Goal: Task Accomplishment & Management: Use online tool/utility

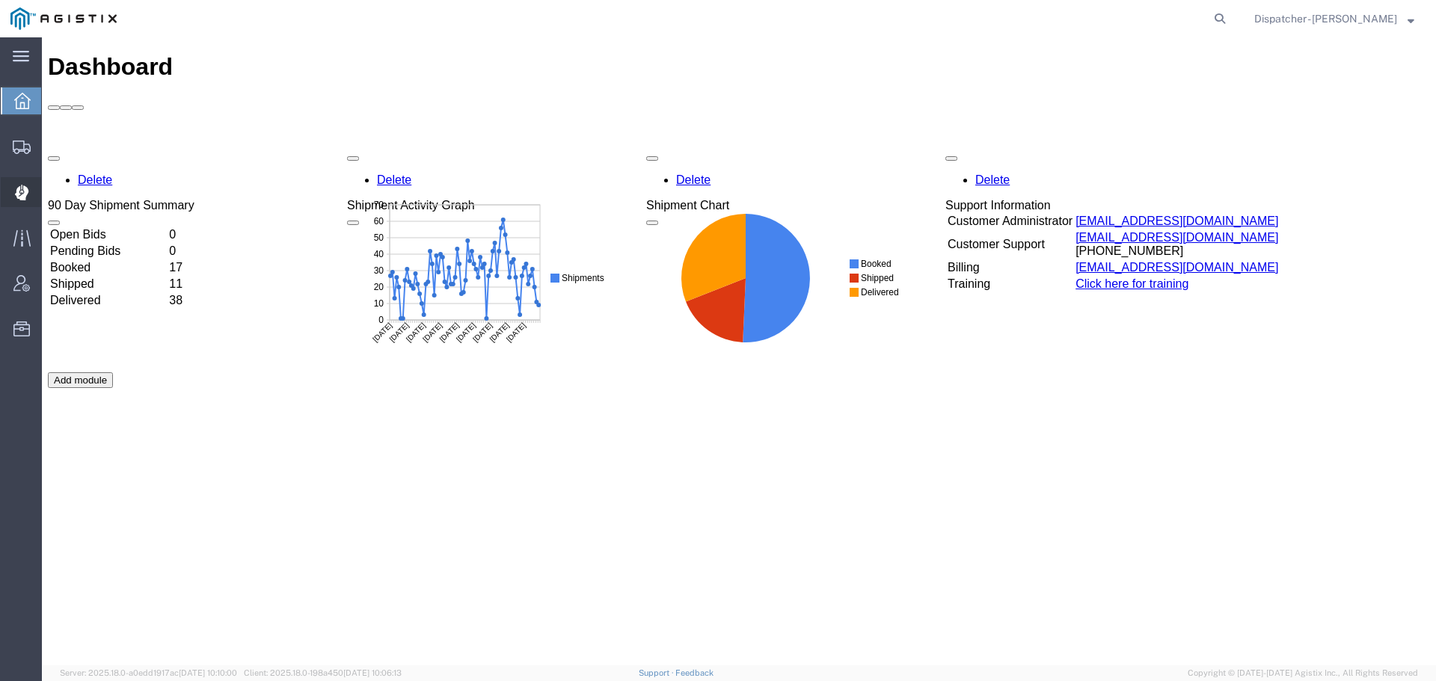
click at [22, 193] on icon at bounding box center [22, 193] width 14 height 16
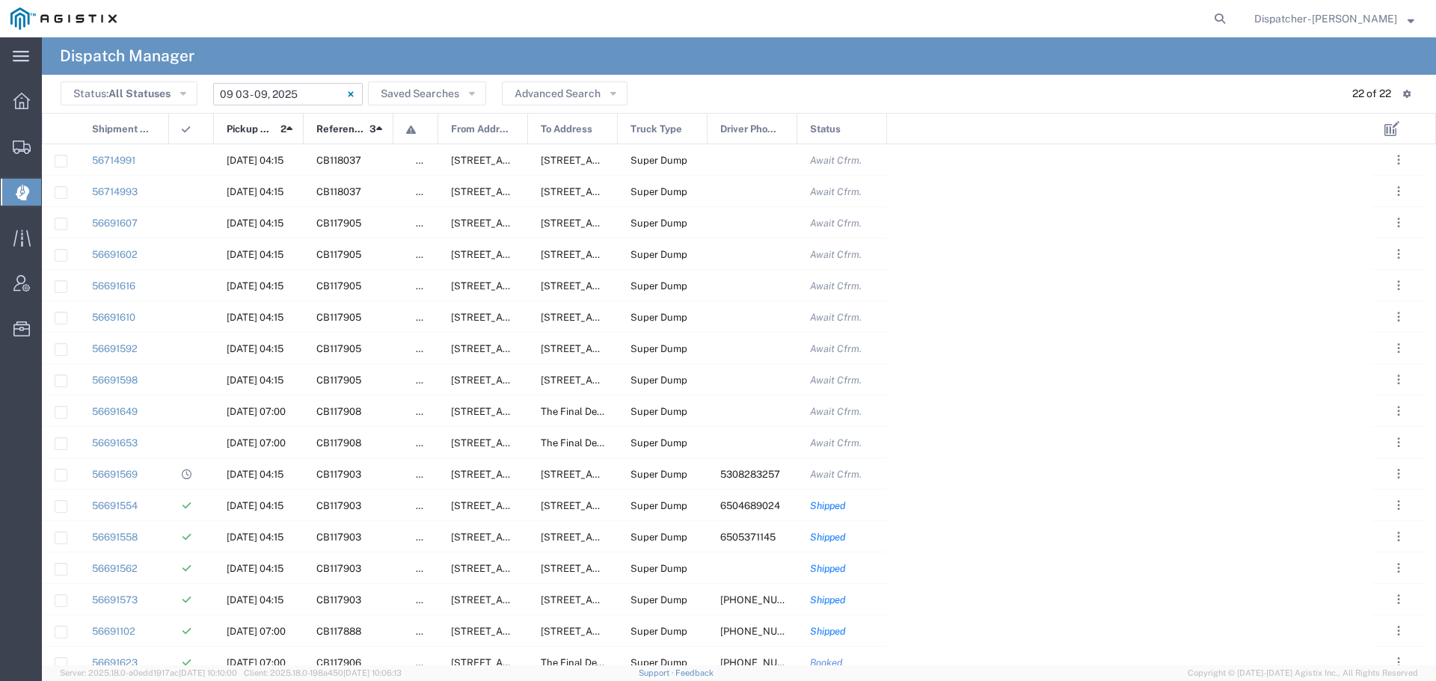
click at [261, 91] on input "09/03/2025 - 09/09/2025" at bounding box center [288, 94] width 150 height 22
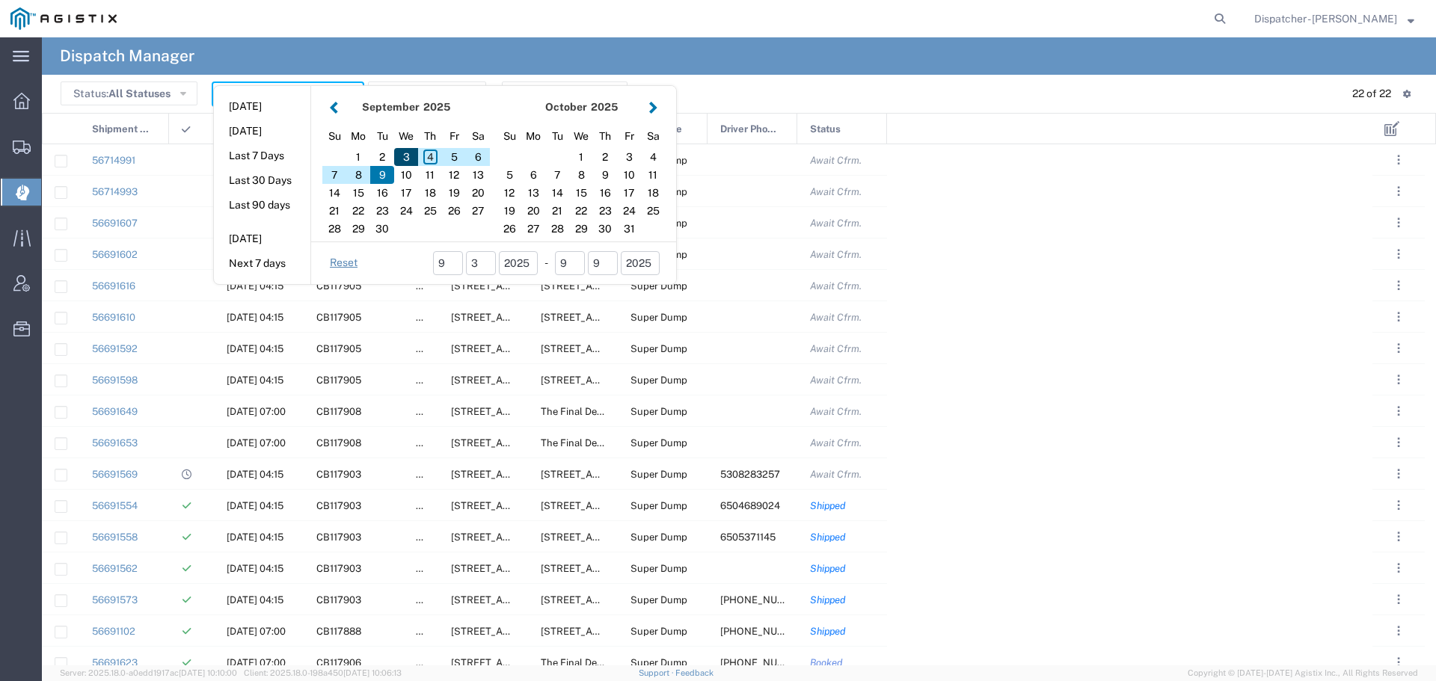
click at [407, 162] on div "3" at bounding box center [406, 157] width 24 height 18
type input "09/03/2025"
type input "09/03/2025 - 09/03/2025"
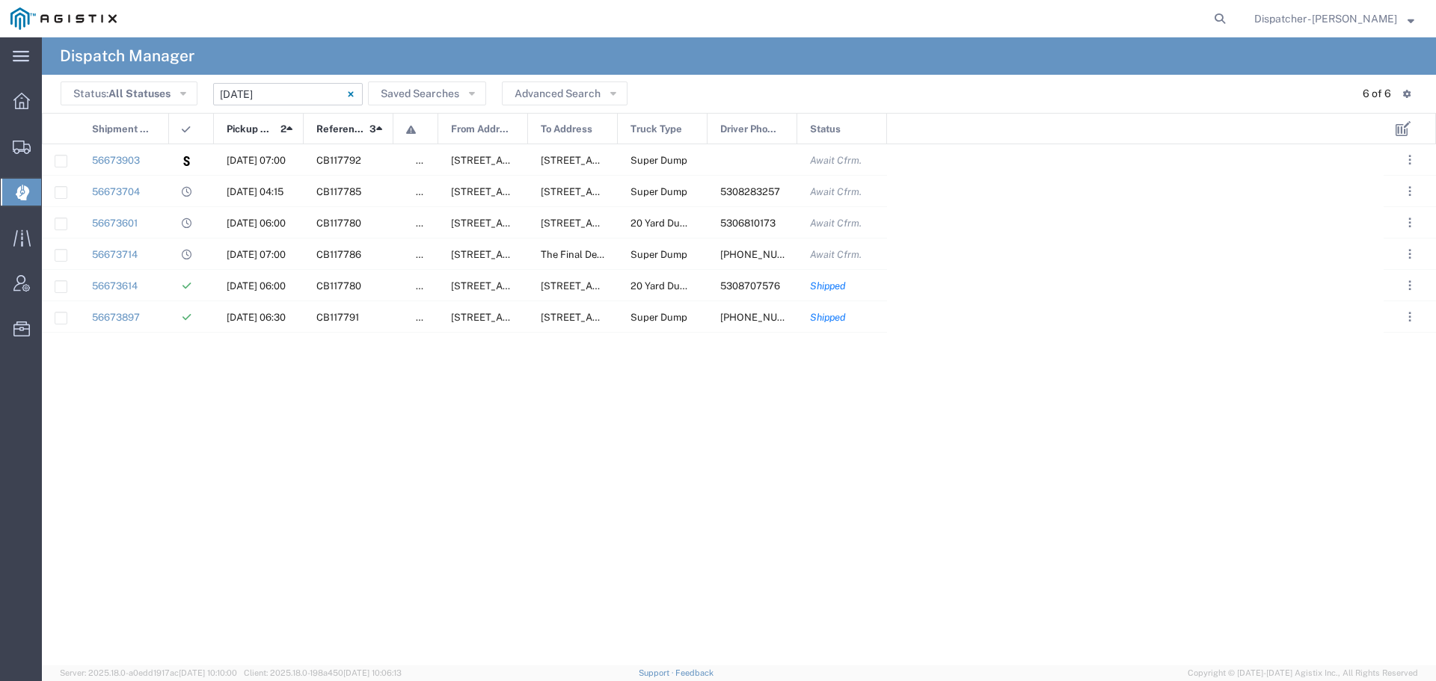
click at [310, 95] on input "[DATE] - [DATE]" at bounding box center [288, 94] width 150 height 22
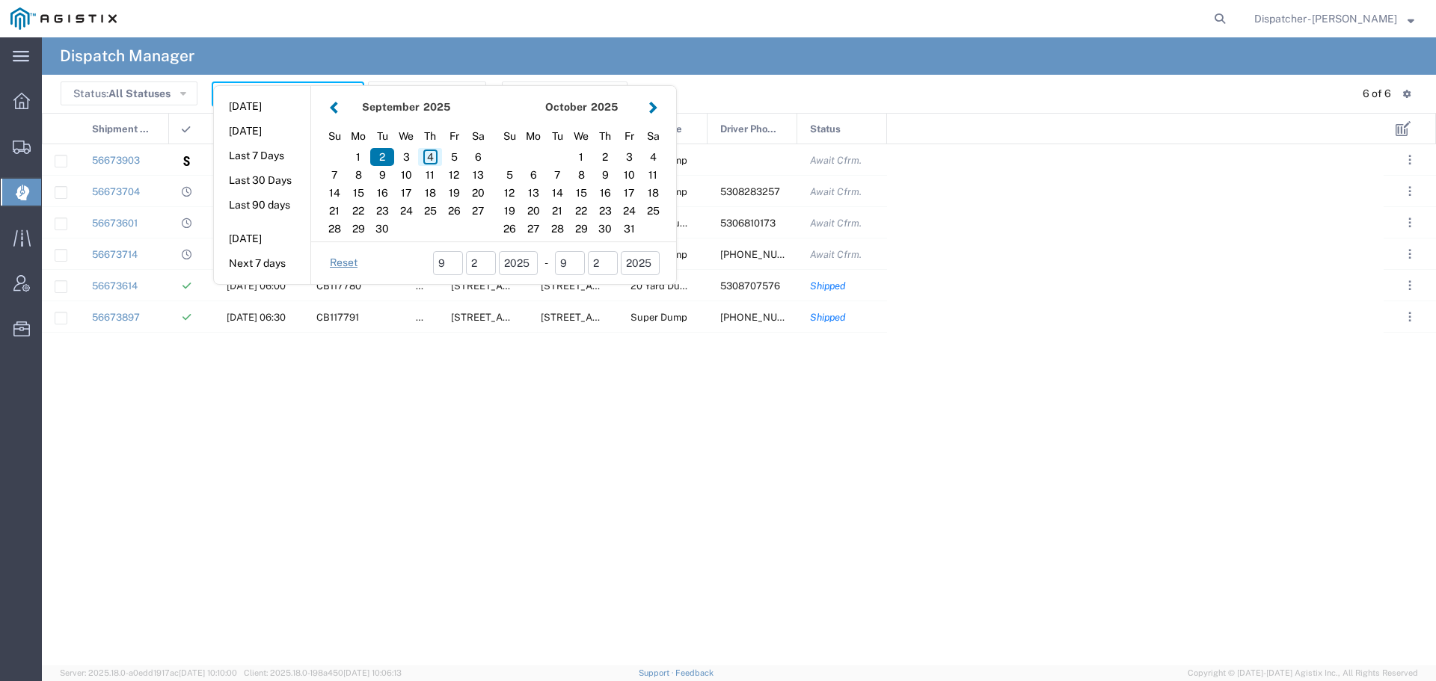
click at [425, 157] on div "4" at bounding box center [430, 157] width 24 height 18
type input "[DATE]"
type input "[DATE] - [DATE]"
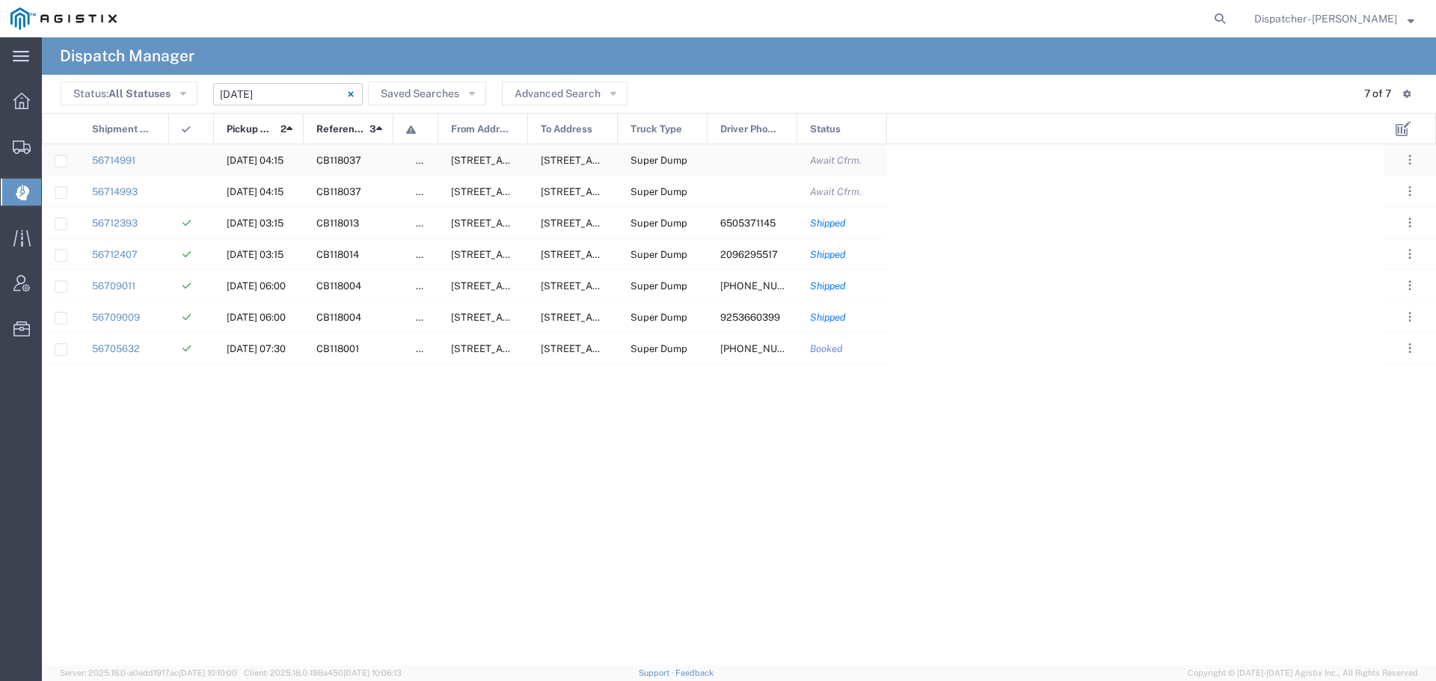
click at [195, 157] on div at bounding box center [191, 159] width 45 height 31
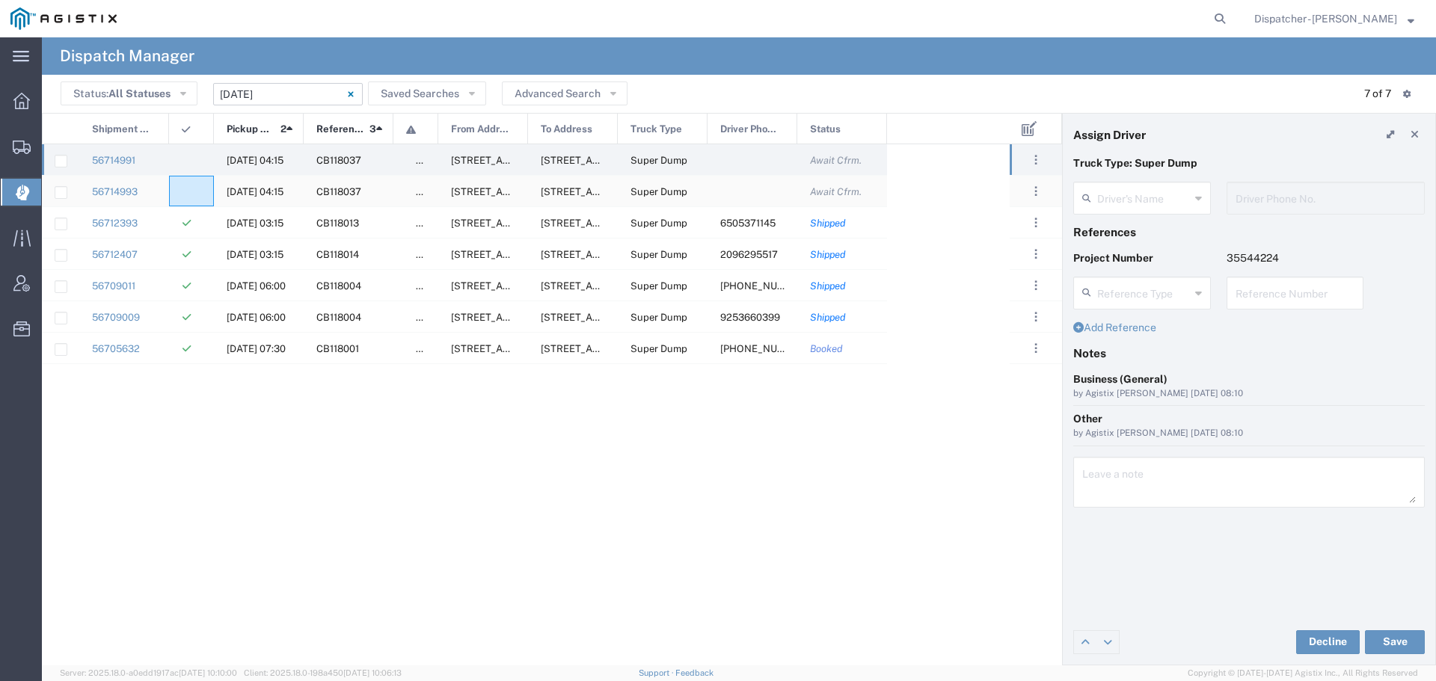
click at [195, 189] on div at bounding box center [191, 191] width 45 height 31
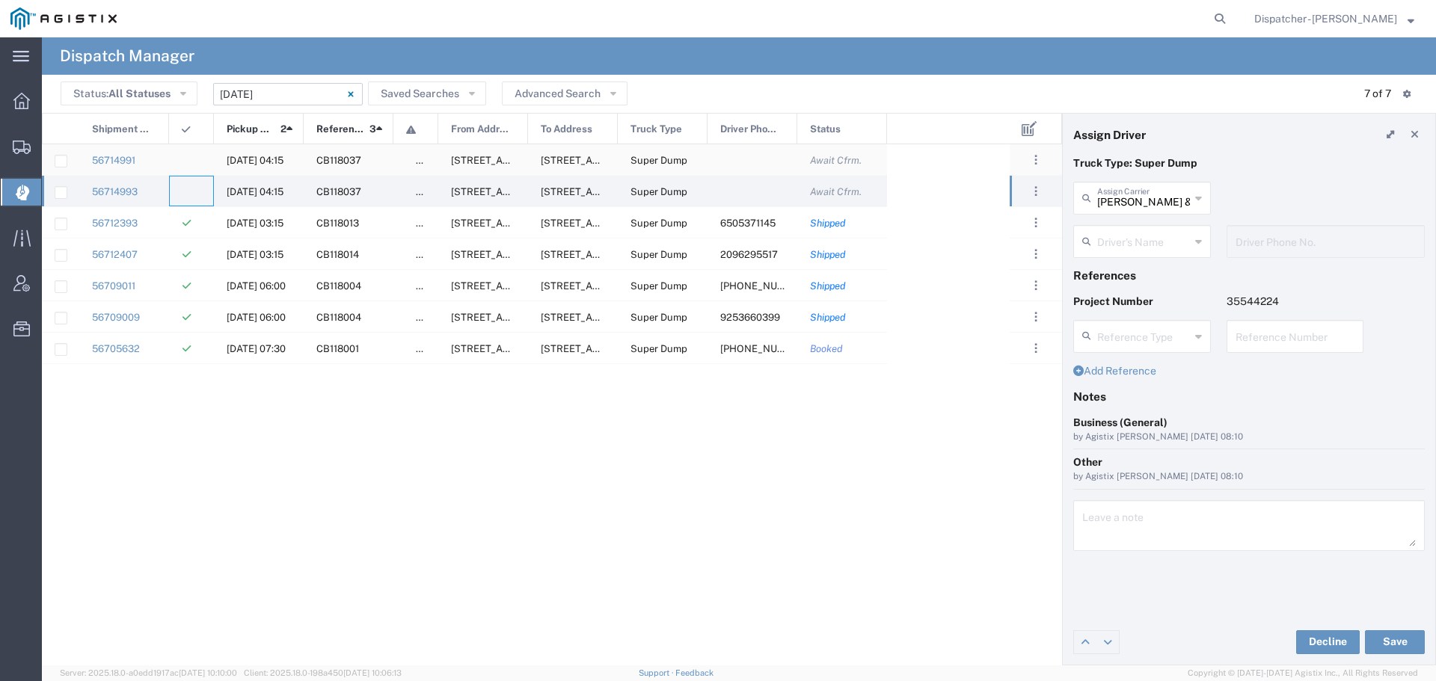
click at [196, 154] on div at bounding box center [191, 159] width 45 height 31
click at [191, 194] on agx-ag-table-icon-cell at bounding box center [187, 191] width 10 height 11
click at [194, 196] on div at bounding box center [191, 191] width 45 height 31
click at [185, 160] on agx-ag-table-icon-cell at bounding box center [187, 160] width 10 height 11
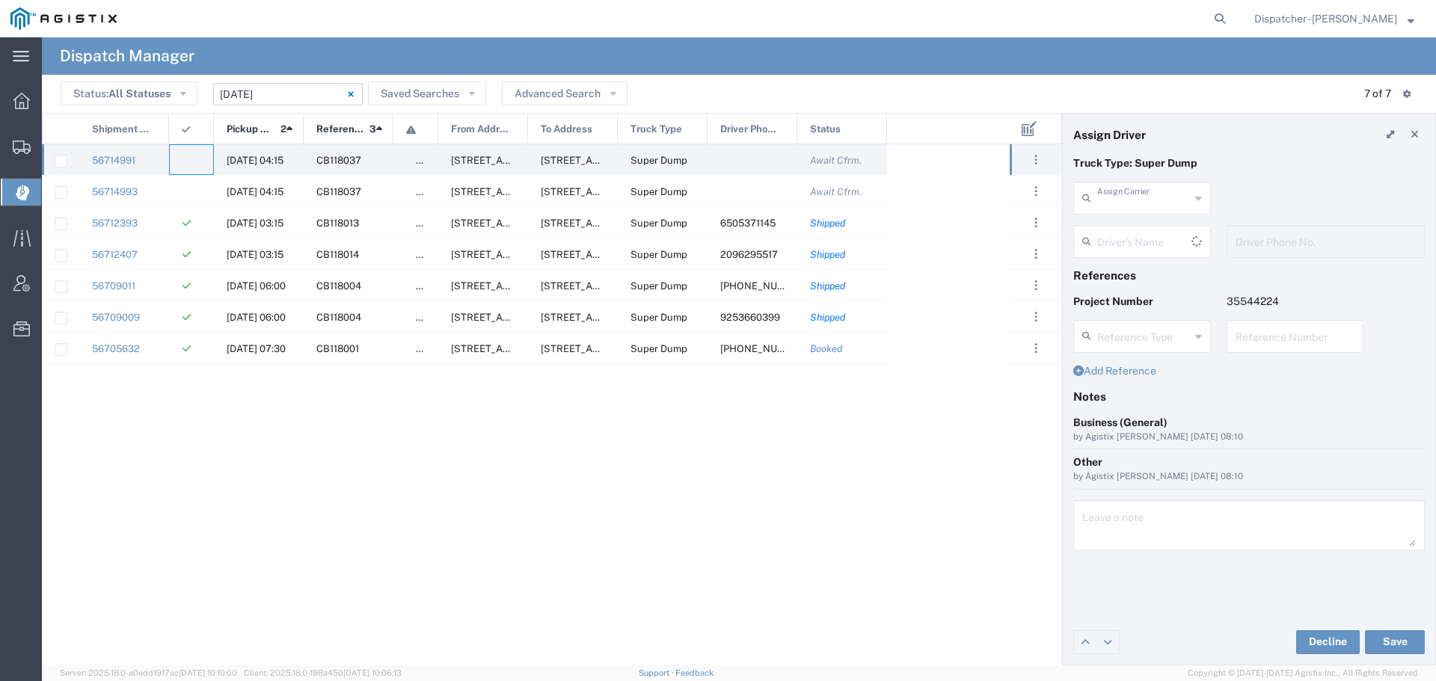
click at [1108, 200] on input "text" at bounding box center [1143, 197] width 93 height 26
click at [1113, 267] on span "E.P.A. Trucking" at bounding box center [1141, 278] width 135 height 23
type input "E.P.A. Trucking"
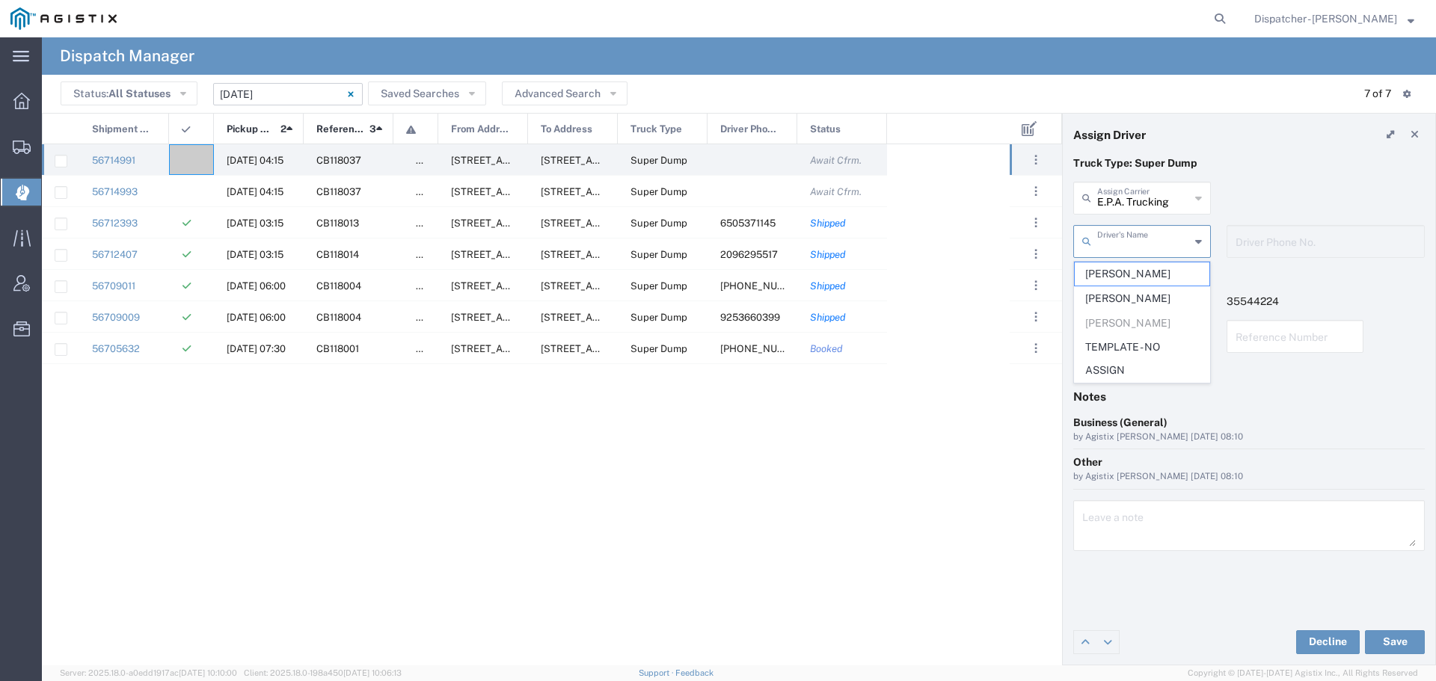
click at [1118, 231] on input "text" at bounding box center [1143, 240] width 93 height 26
click at [1115, 295] on span "[PERSON_NAME]" at bounding box center [1141, 298] width 135 height 23
type input "[PERSON_NAME]"
type input "[PHONE_NUMBER]"
click at [1393, 639] on button "Save" at bounding box center [1395, 642] width 60 height 24
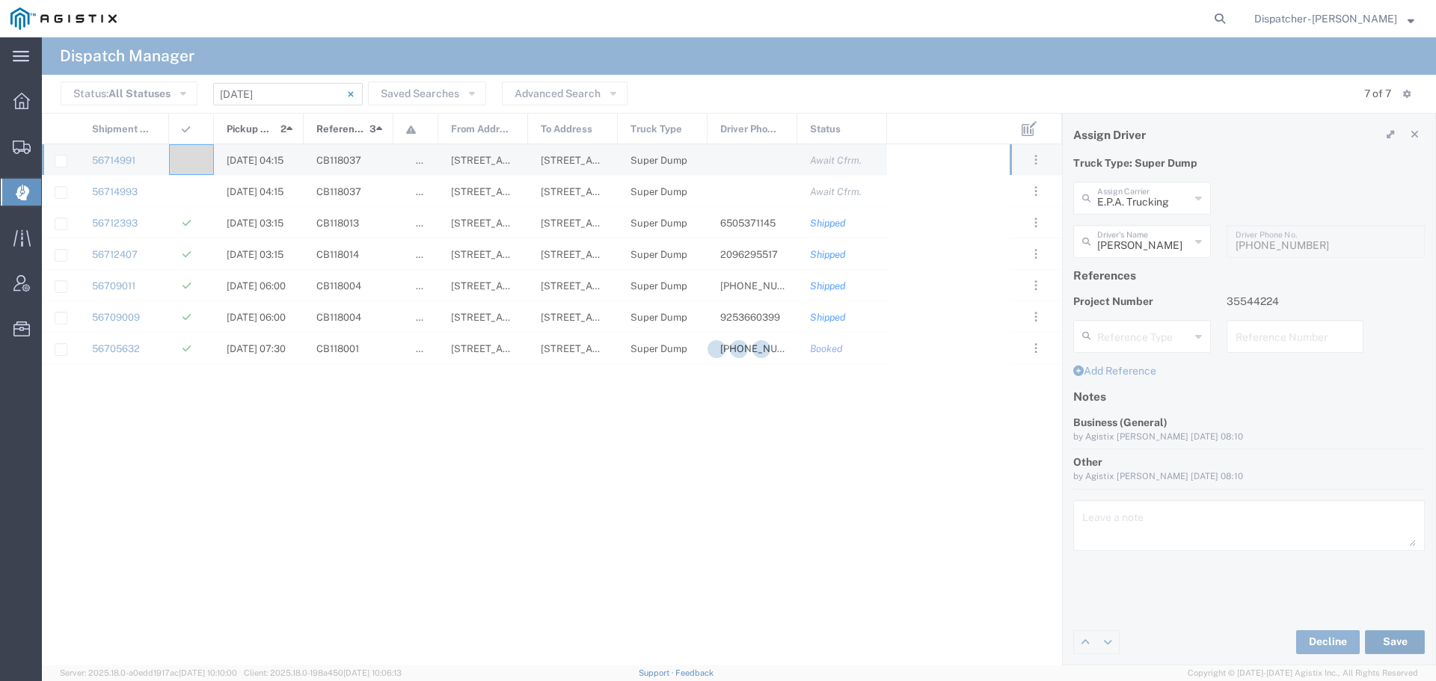
type input "[PERSON_NAME]"
type input "E.P.A. Trucking"
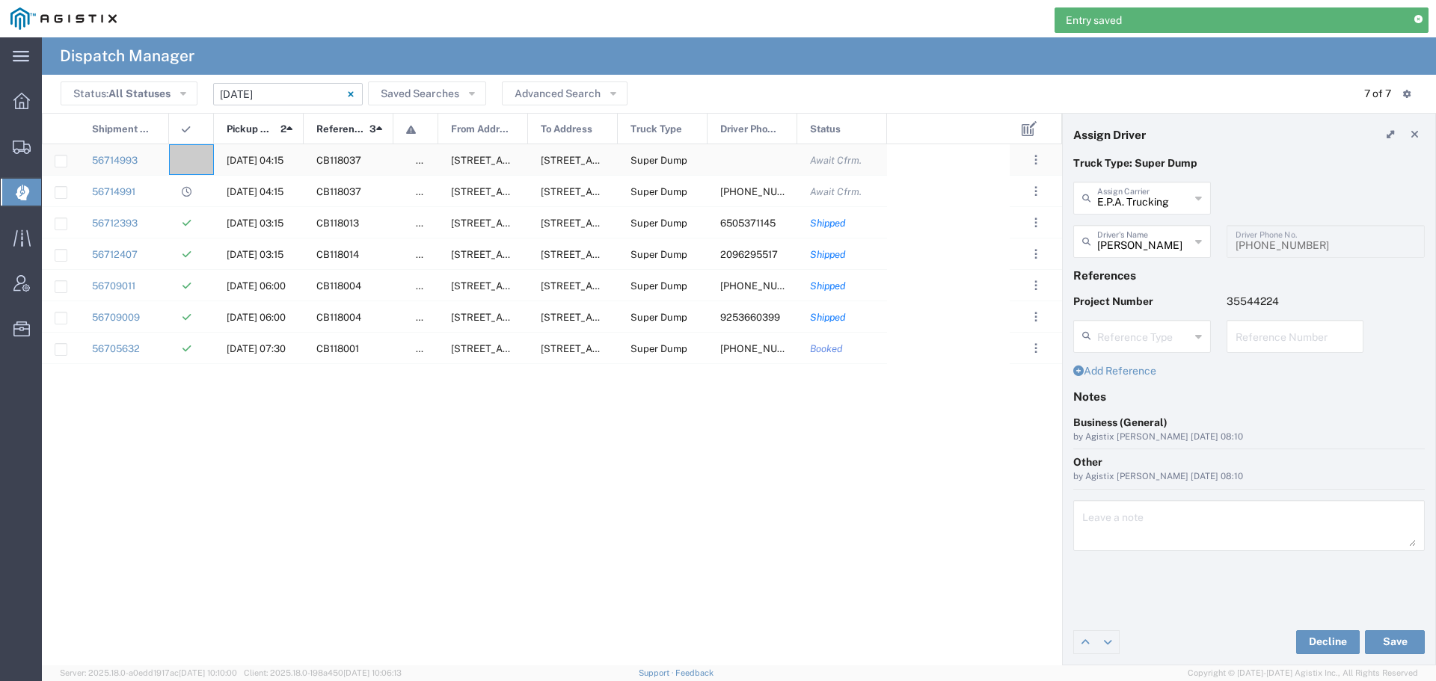
click at [186, 149] on div at bounding box center [191, 159] width 45 height 31
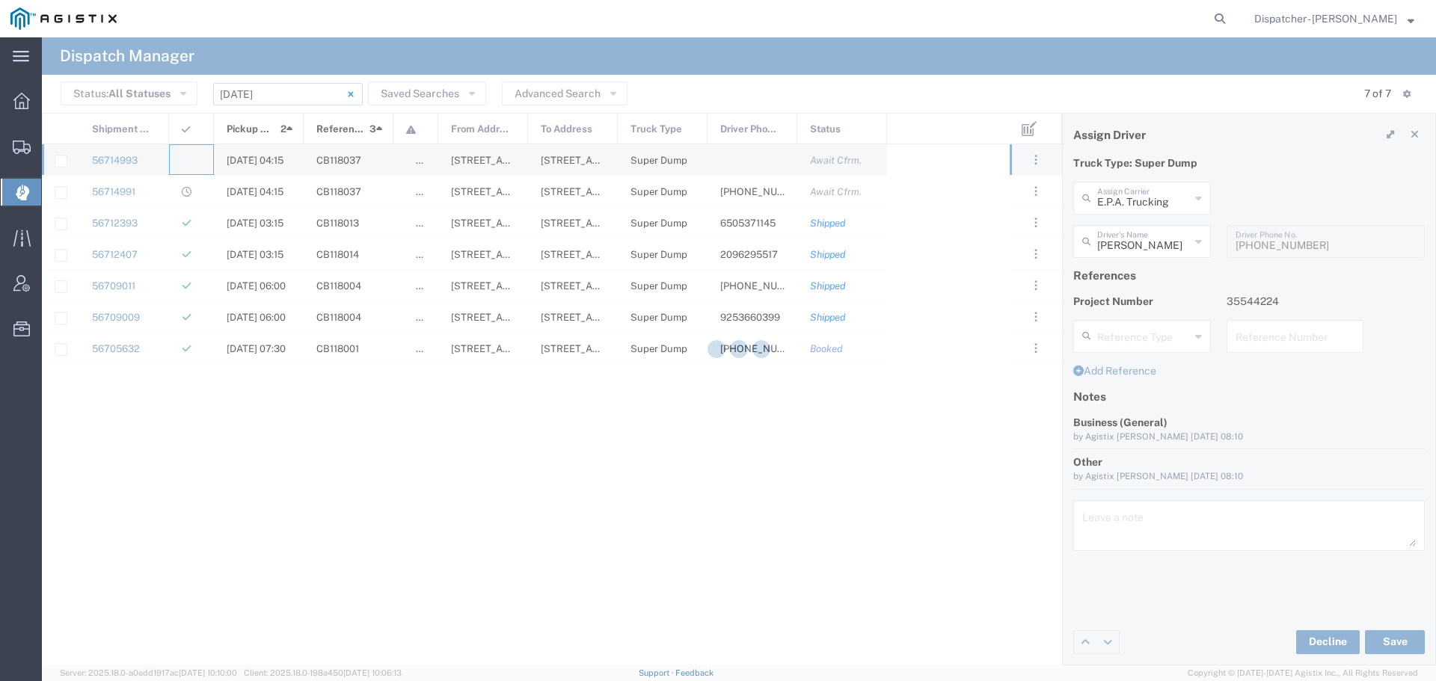
type input "[PERSON_NAME] & Sons Trucking, Inc"
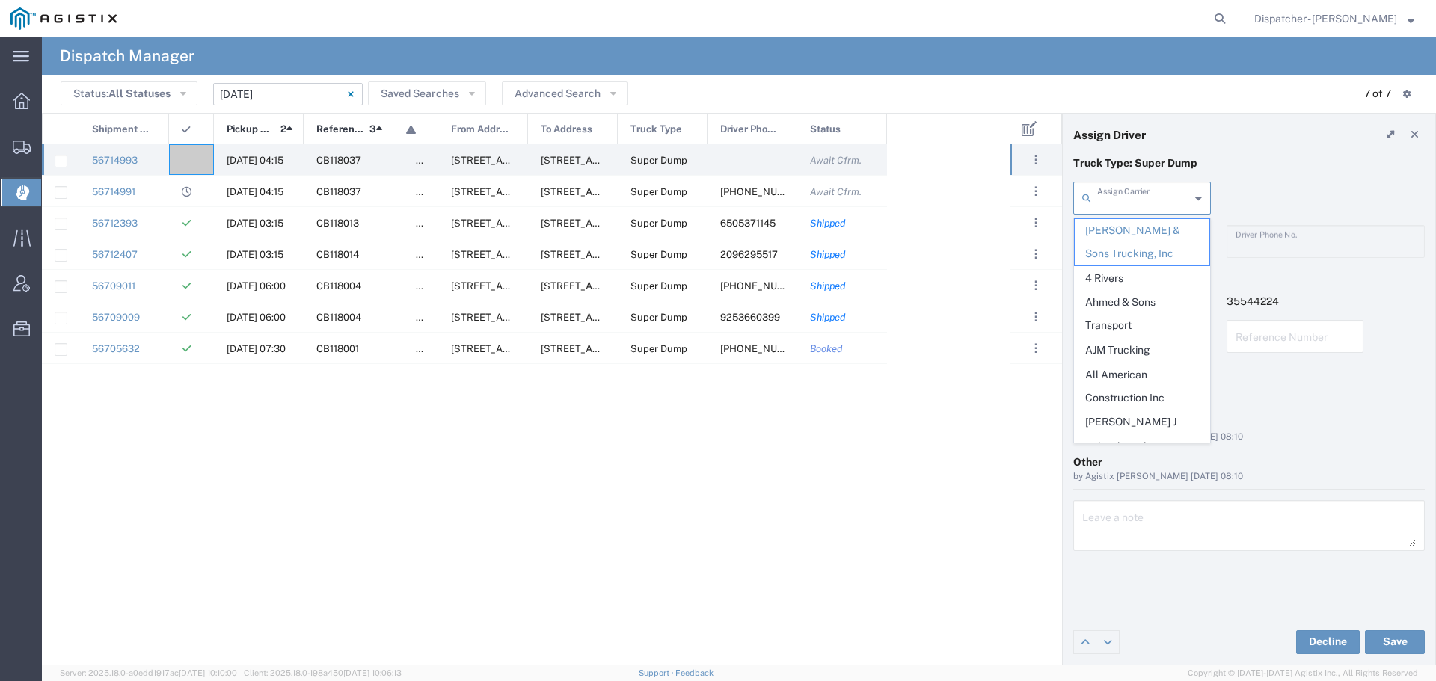
click at [1155, 203] on input "text" at bounding box center [1143, 197] width 93 height 26
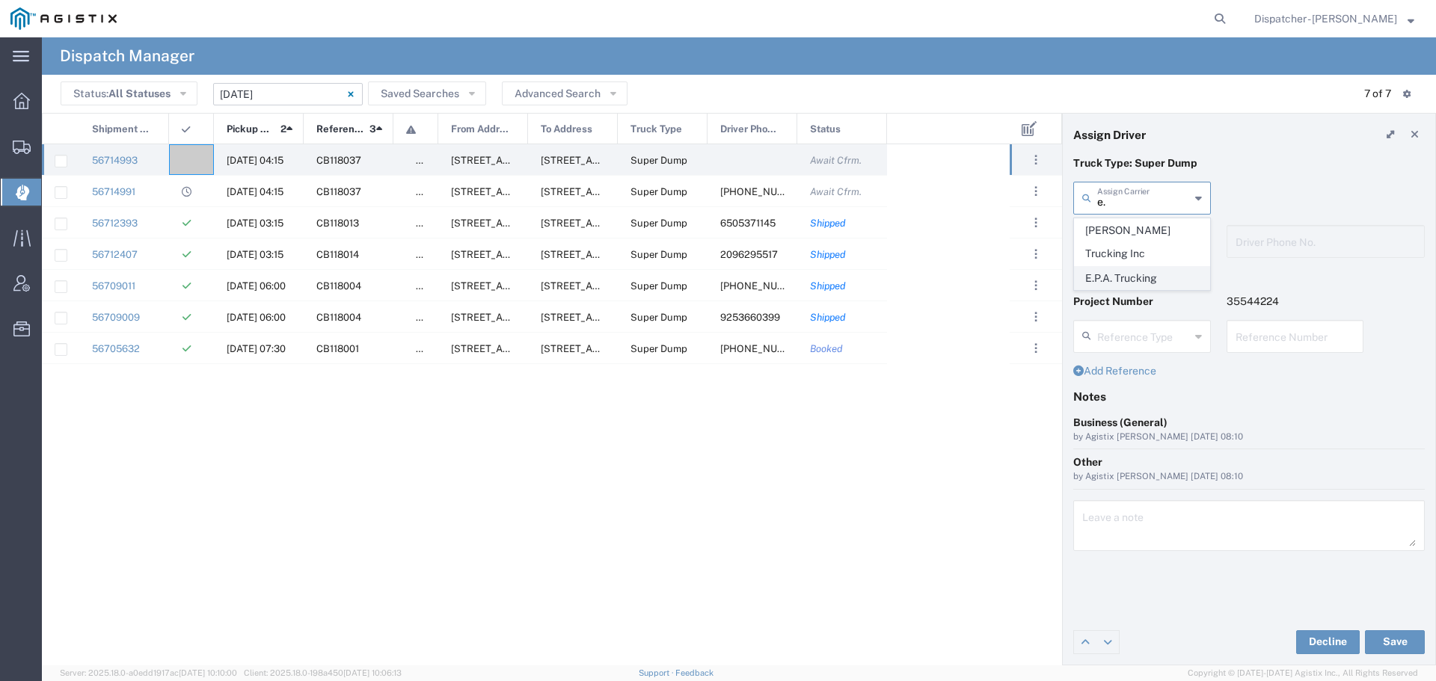
click at [1128, 267] on span "E.P.A. Trucking" at bounding box center [1141, 278] width 135 height 23
type input "E.P.A. Trucking"
click at [1128, 250] on input "text" at bounding box center [1143, 240] width 93 height 26
click at [1122, 277] on span "[PERSON_NAME]" at bounding box center [1141, 273] width 135 height 23
type input "[PERSON_NAME]"
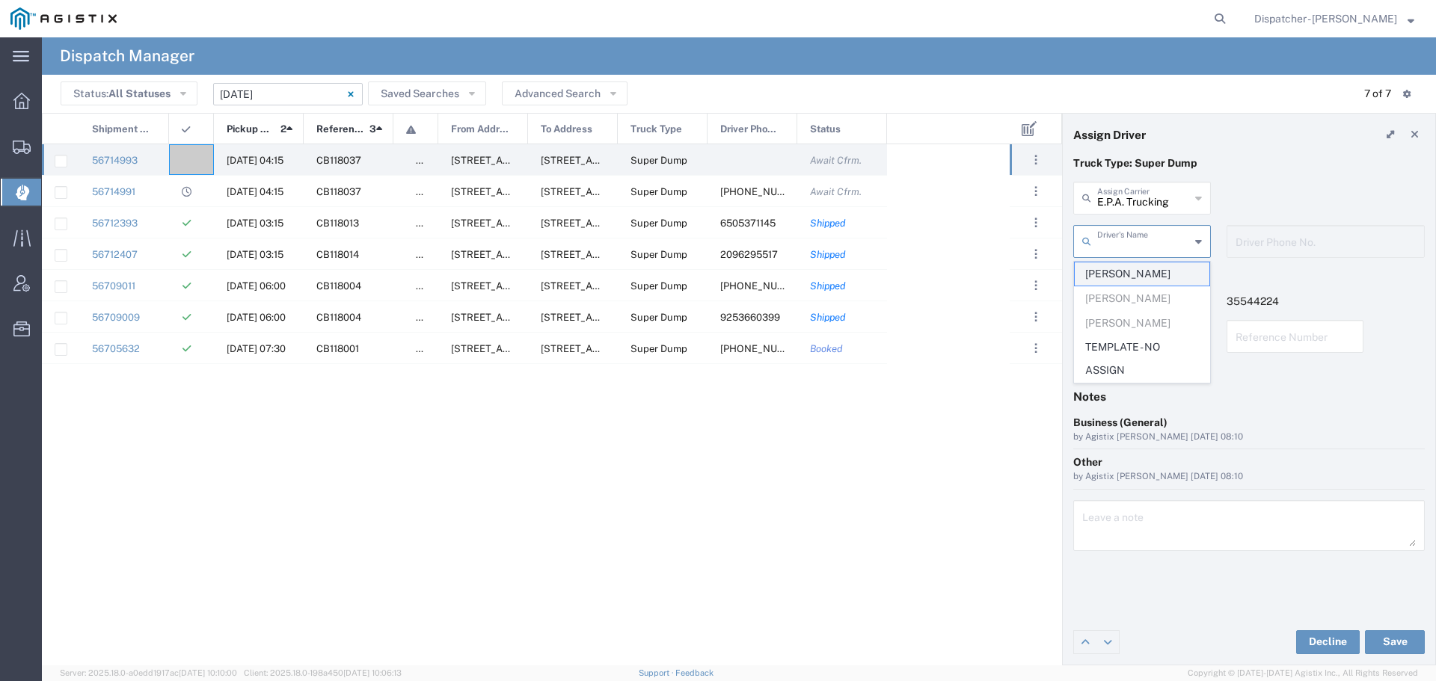
type input "6504689024"
click at [1391, 636] on button "Save" at bounding box center [1395, 642] width 60 height 24
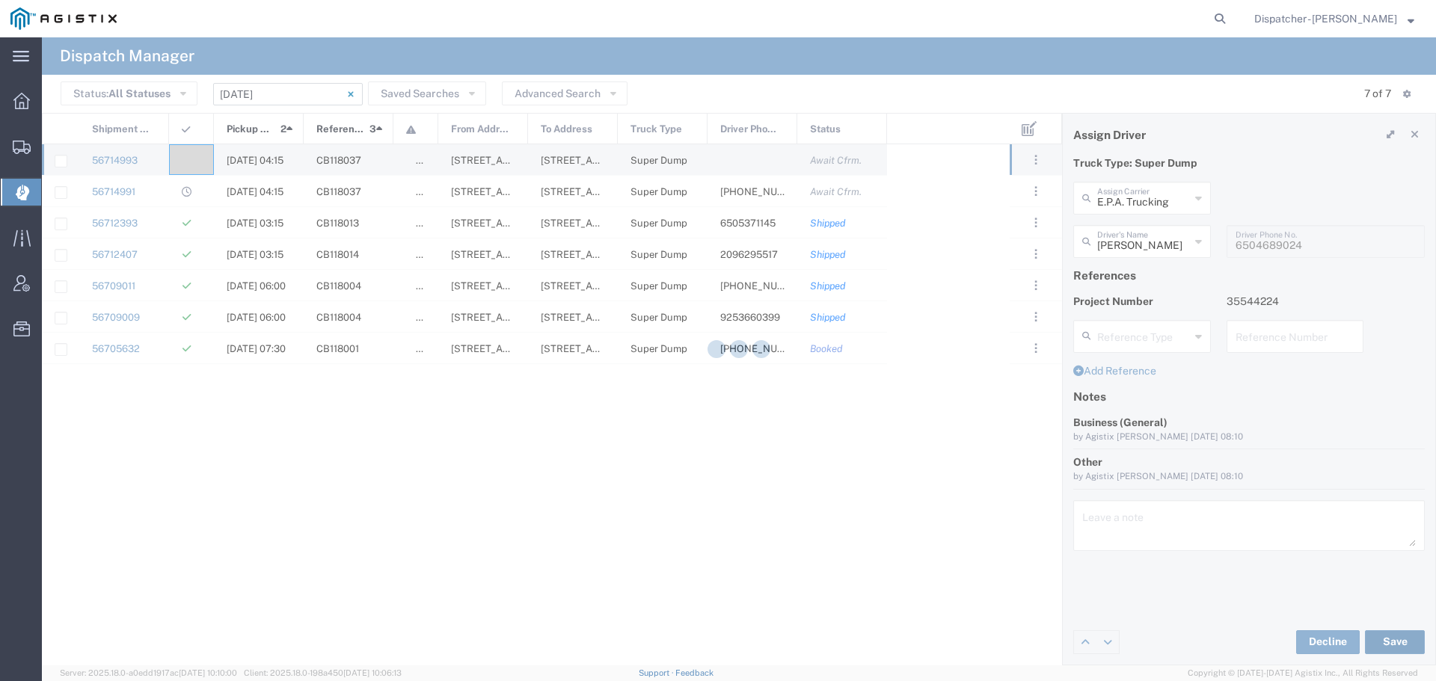
click at [1365, 630] on button "Save" at bounding box center [1395, 642] width 60 height 24
type input "[PERSON_NAME]"
type input "E.P.A. Trucking"
